Goal: Navigation & Orientation: Find specific page/section

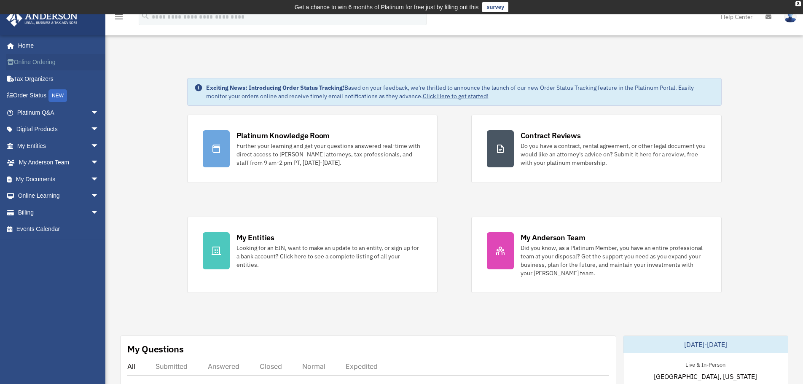
click at [51, 63] on link "Online Ordering" at bounding box center [59, 62] width 106 height 17
click at [91, 199] on span "arrow_drop_down" at bounding box center [99, 196] width 17 height 17
click at [91, 181] on span "arrow_drop_down" at bounding box center [99, 179] width 17 height 17
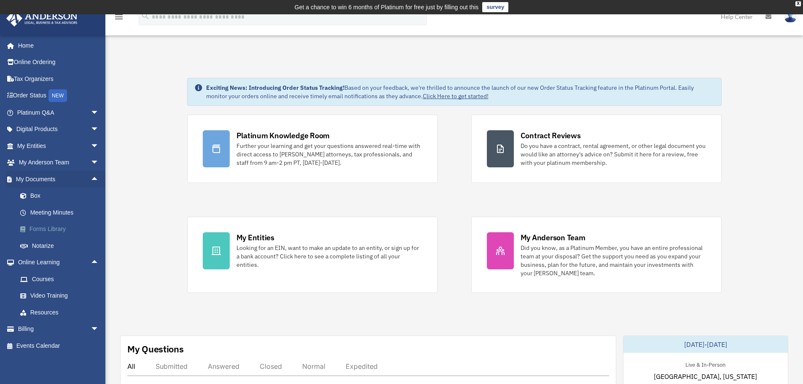
click at [43, 231] on link "Forms Library" at bounding box center [62, 229] width 100 height 17
